Goal: Task Accomplishment & Management: Use online tool/utility

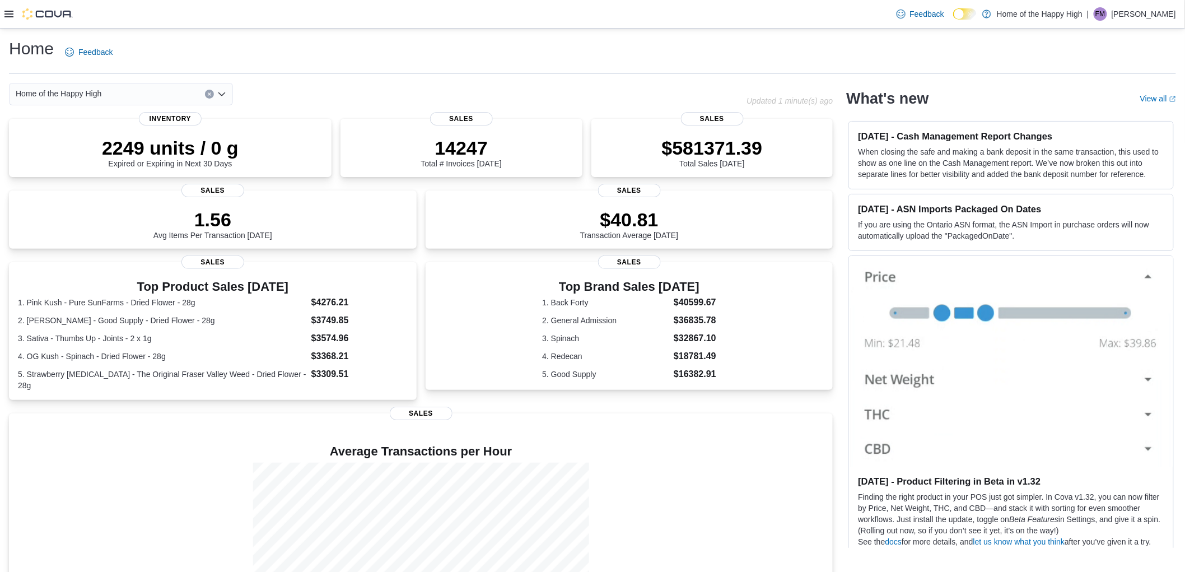
click at [7, 13] on icon at bounding box center [8, 14] width 9 height 7
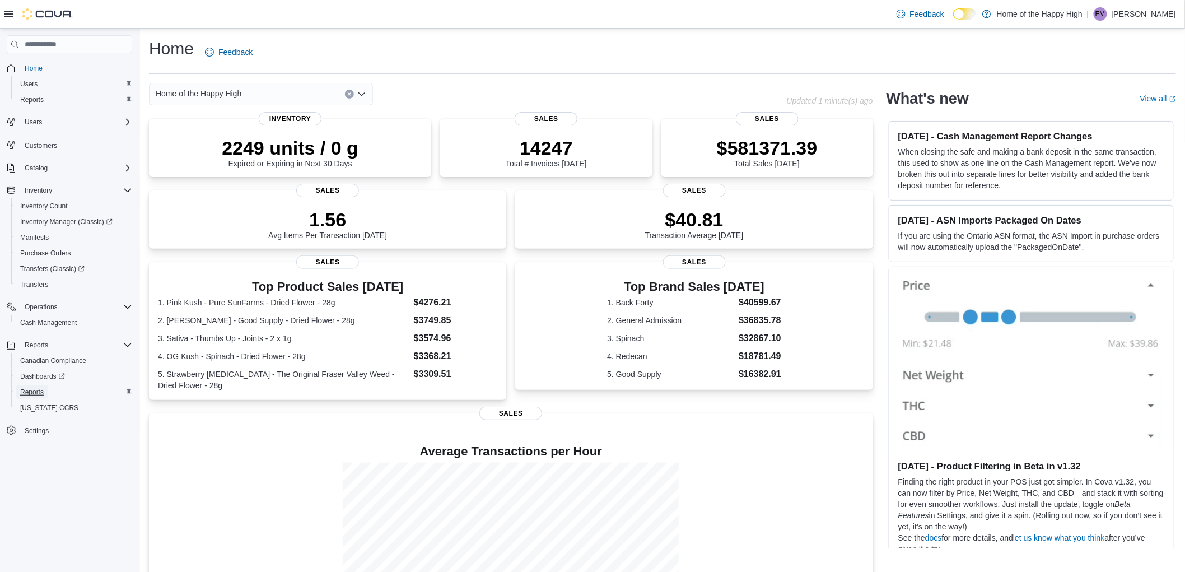
click at [39, 393] on span "Reports" at bounding box center [32, 392] width 24 height 9
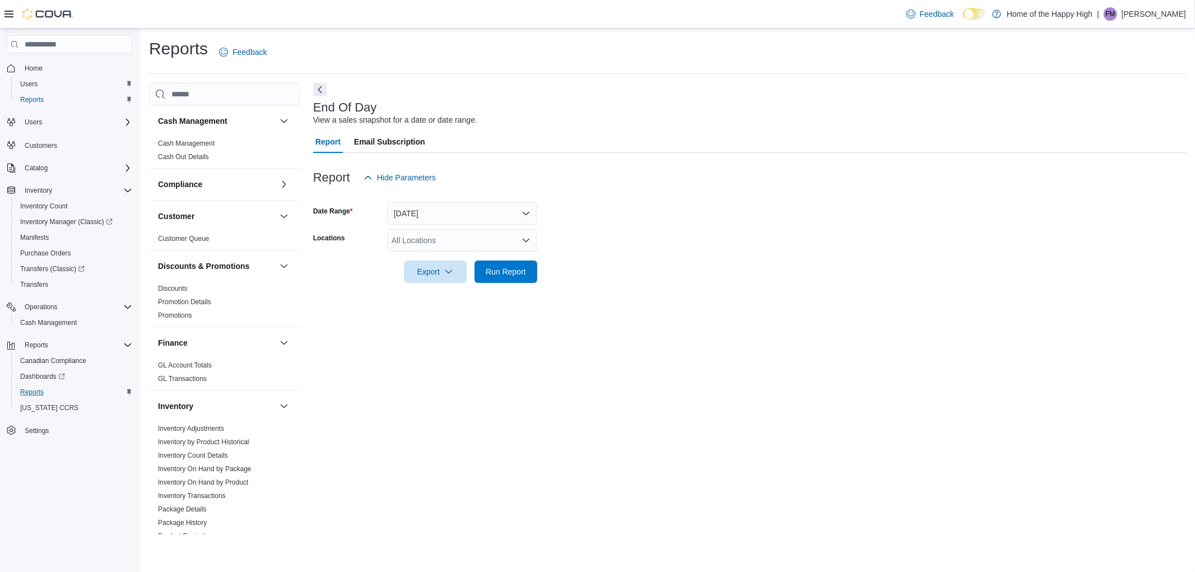
click at [406, 239] on div "All Locations" at bounding box center [462, 240] width 150 height 22
type input "***"
click at [522, 271] on span "Ottawa - York Street - Fire & Flower" at bounding box center [496, 275] width 124 height 11
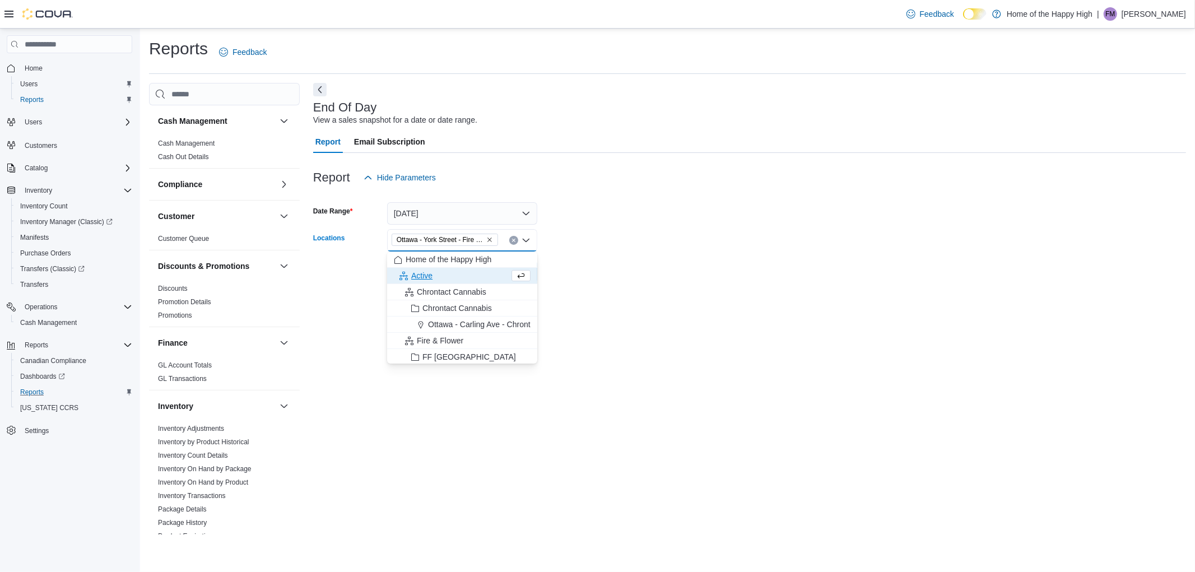
click at [712, 244] on form "Date Range [DATE] Locations [GEOGRAPHIC_DATA] - [GEOGRAPHIC_DATA] - Fire & Flow…" at bounding box center [749, 236] width 873 height 94
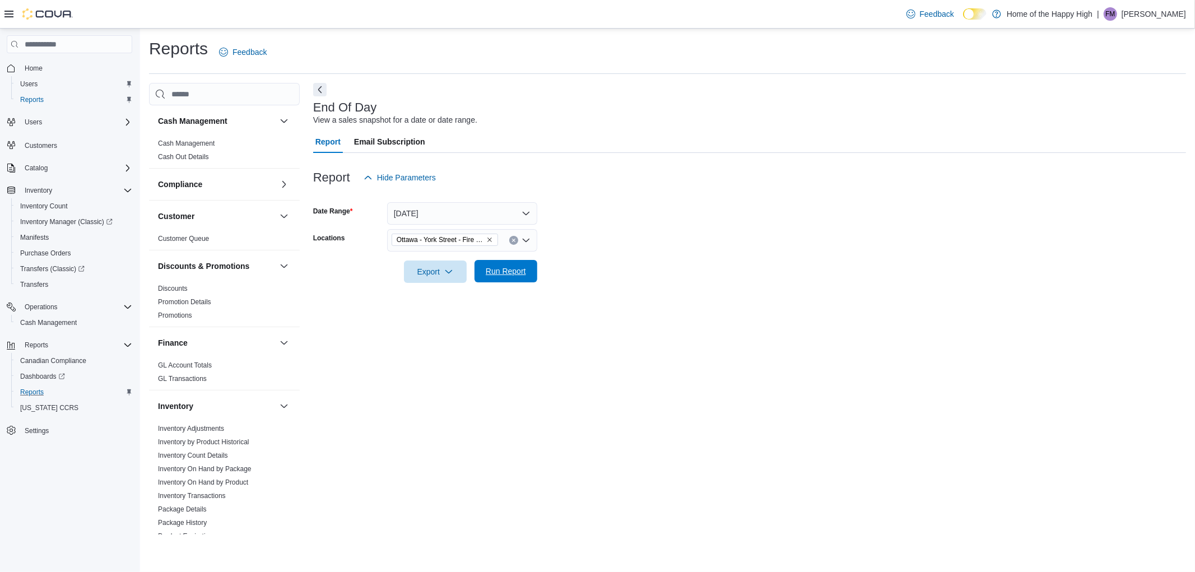
click at [508, 273] on span "Run Report" at bounding box center [506, 271] width 40 height 11
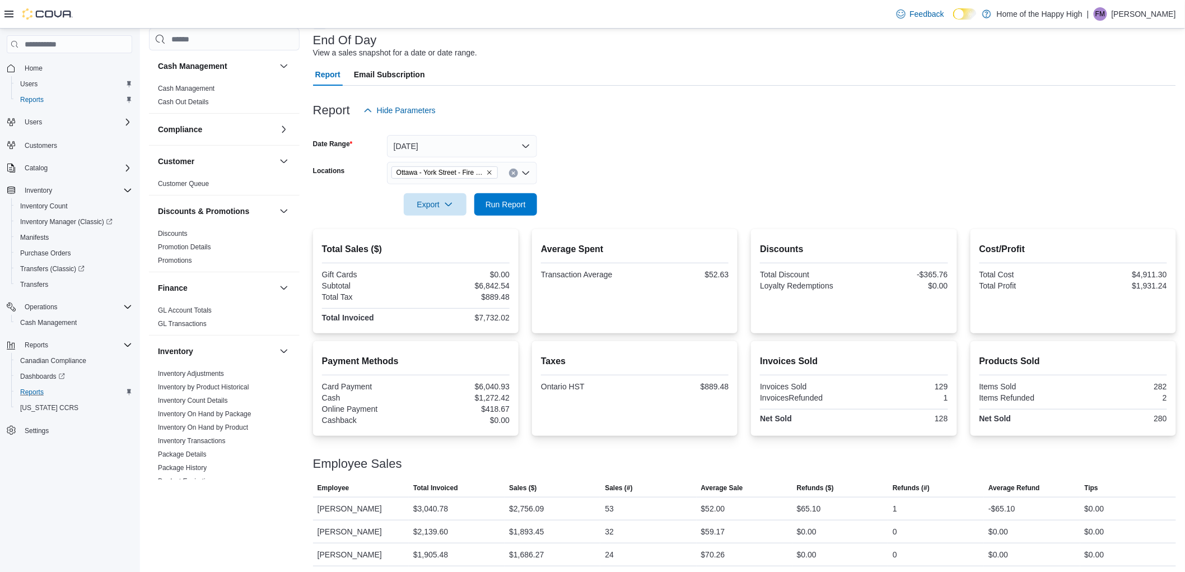
scroll to position [116, 0]
